Goal: Transaction & Acquisition: Purchase product/service

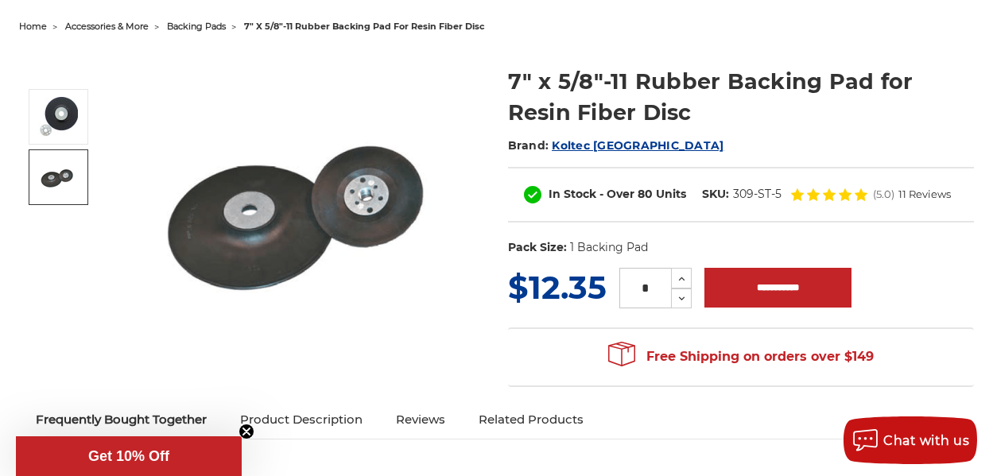
click at [78, 169] on img at bounding box center [58, 177] width 40 height 40
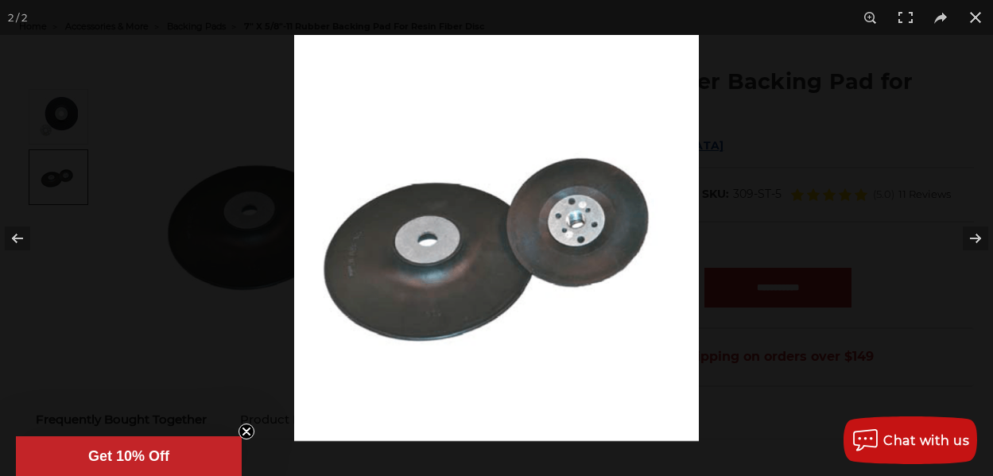
click at [611, 214] on img at bounding box center [496, 238] width 405 height 406
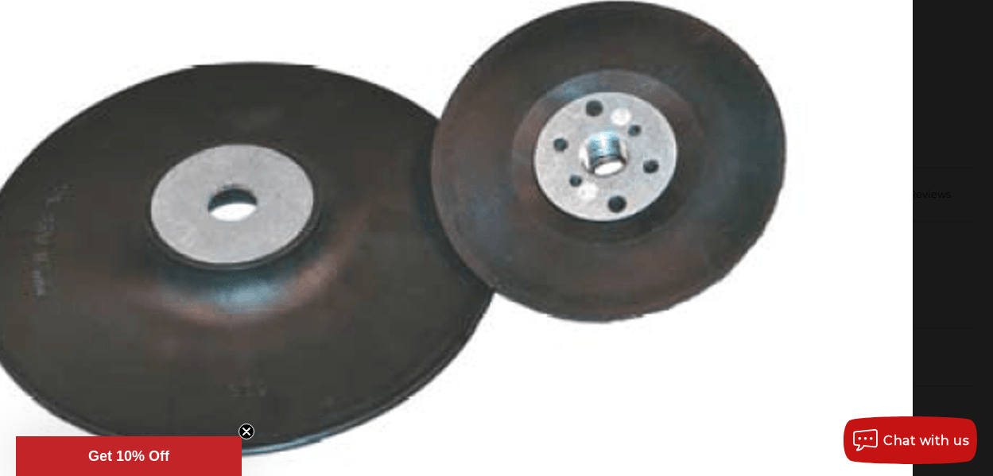
click at [561, 167] on img at bounding box center [405, 200] width 1015 height 1018
